Goal: Information Seeking & Learning: Learn about a topic

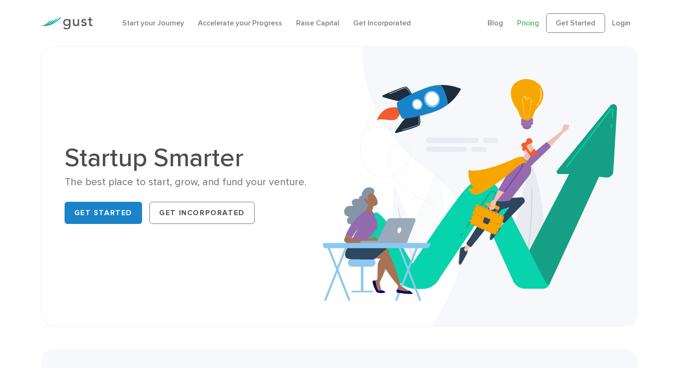
click at [533, 26] on link "Pricing" at bounding box center [528, 22] width 22 height 9
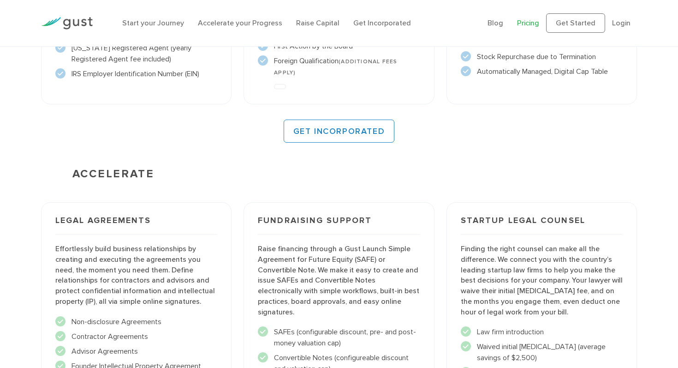
scroll to position [1010, 0]
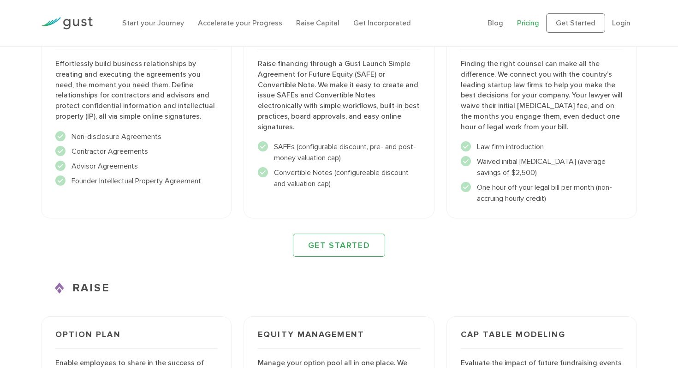
click at [73, 18] on img at bounding box center [67, 23] width 52 height 12
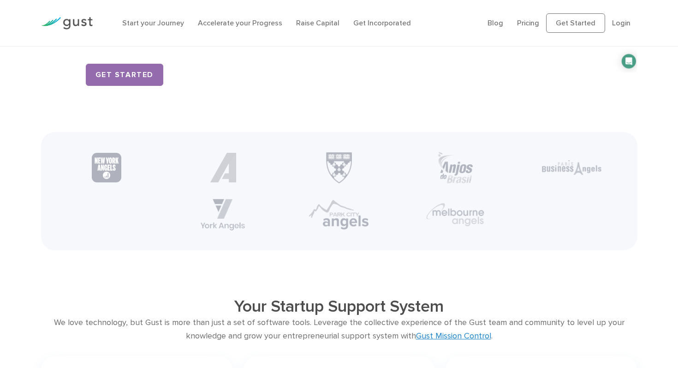
scroll to position [1525, 0]
